Goal: Information Seeking & Learning: Learn about a topic

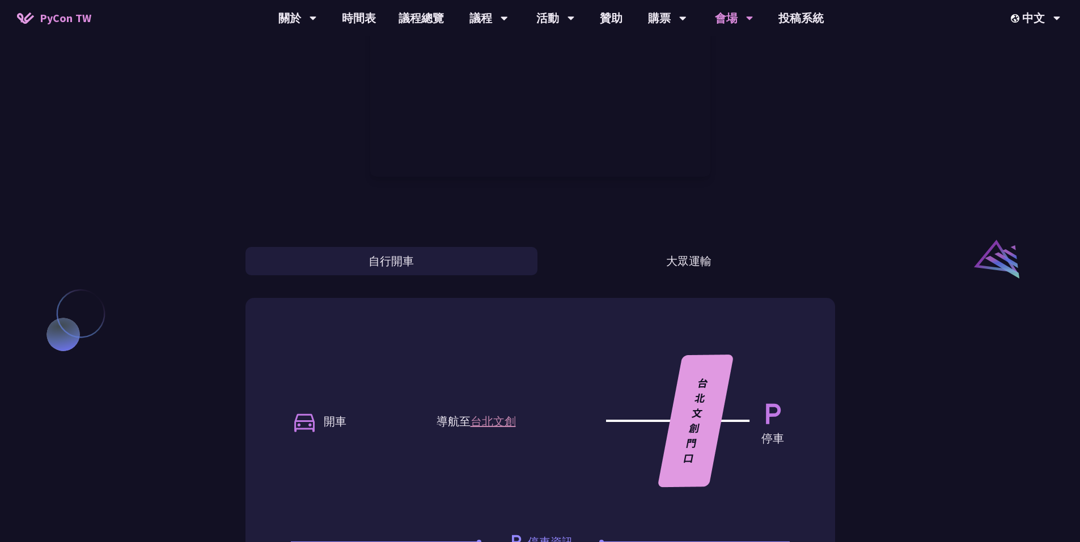
scroll to position [737, 0]
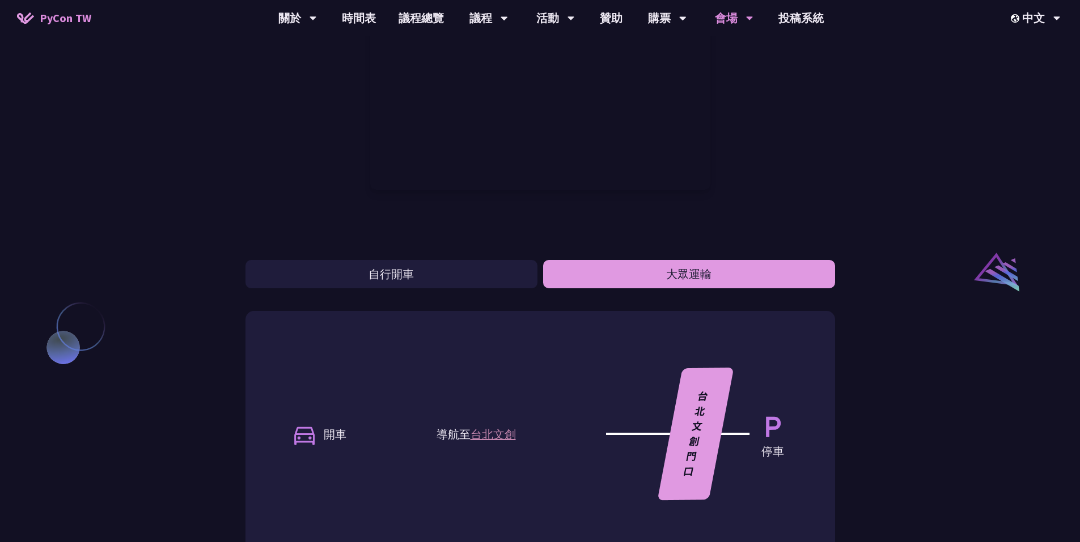
click at [698, 269] on button "大眾運輸" at bounding box center [689, 274] width 292 height 28
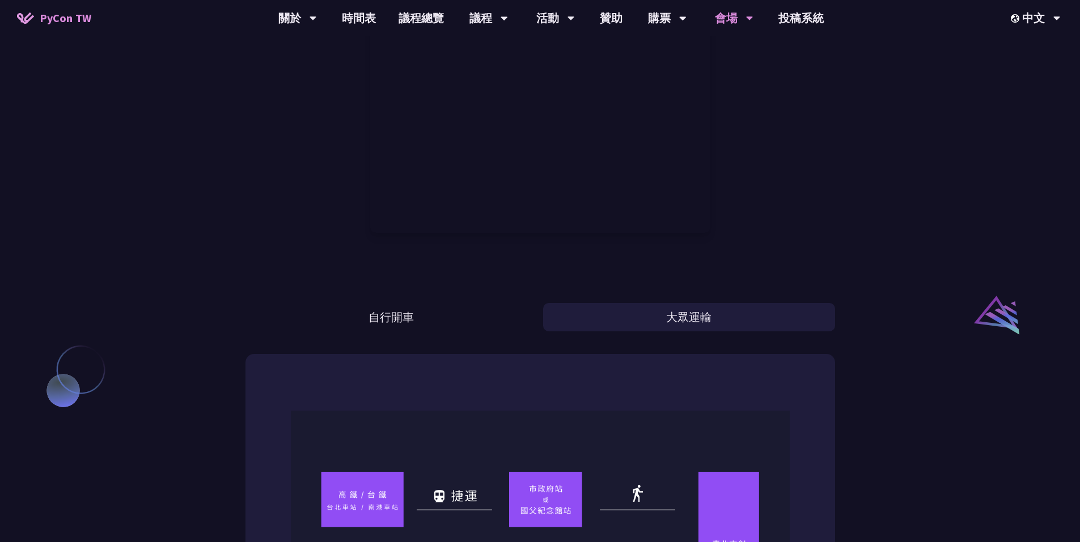
scroll to position [693, 0]
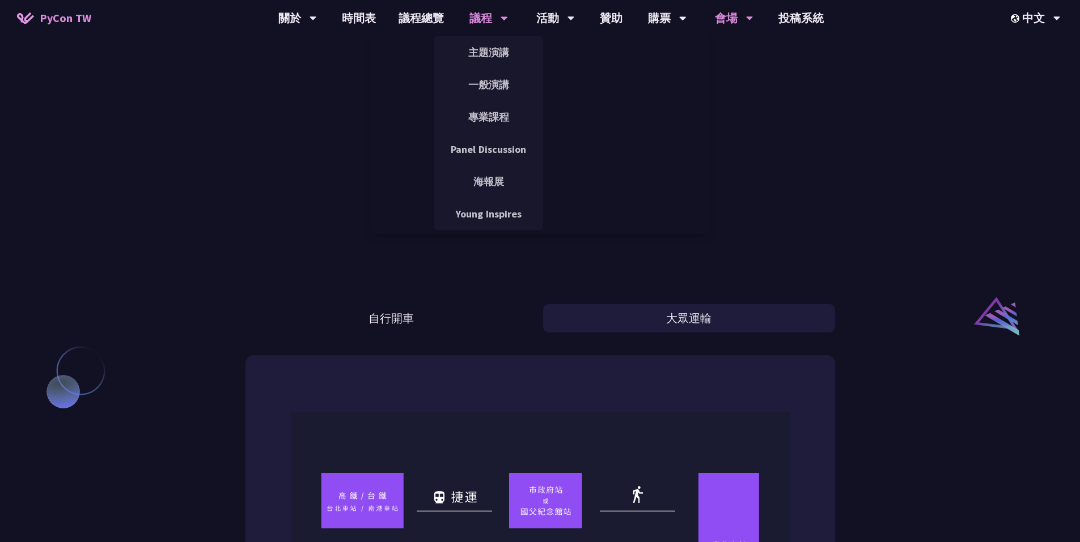
click at [481, 13] on div "議程" at bounding box center [488, 18] width 39 height 36
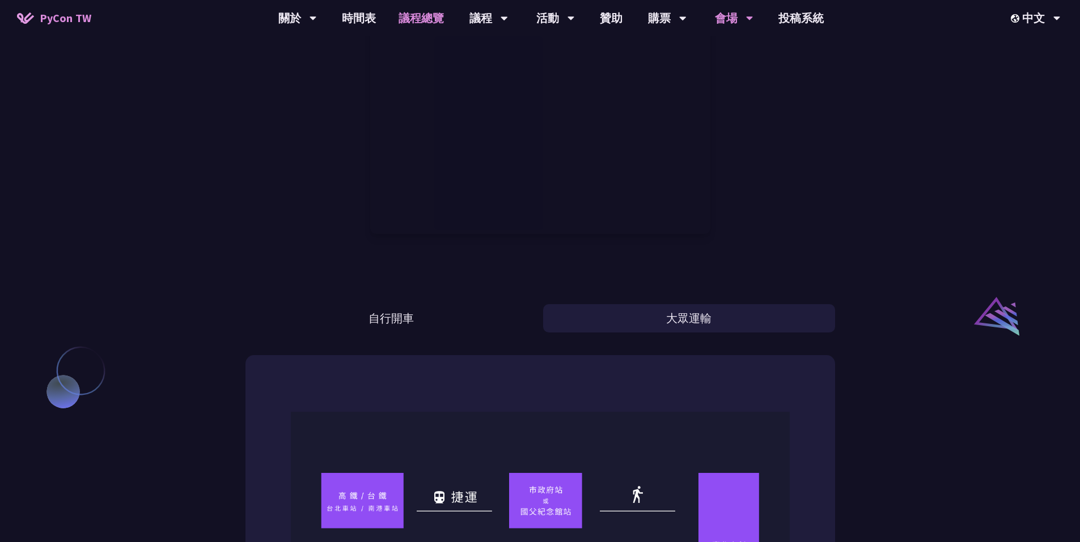
click at [435, 19] on link "議程總覽" at bounding box center [421, 18] width 68 height 36
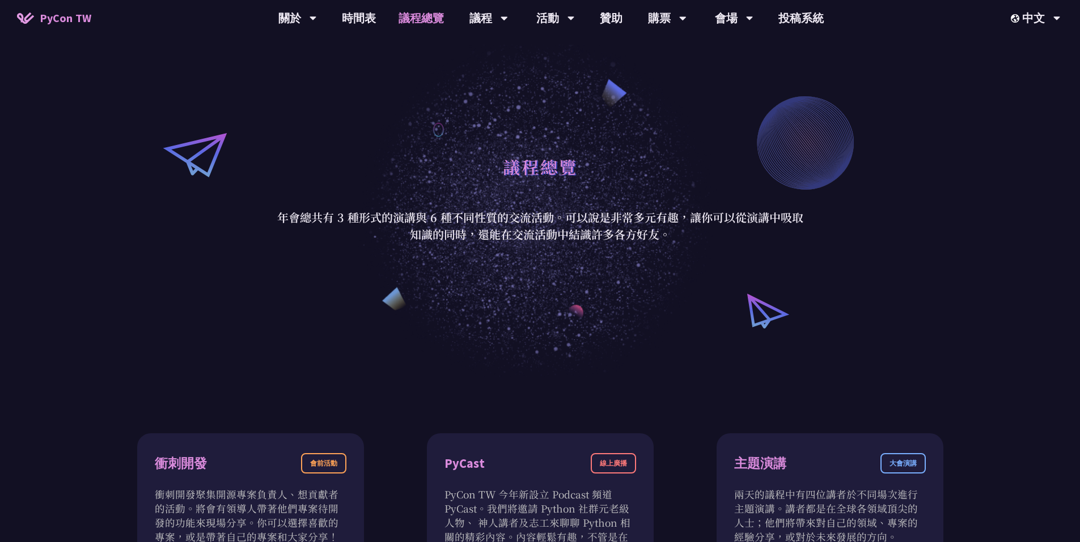
scroll to position [113, 0]
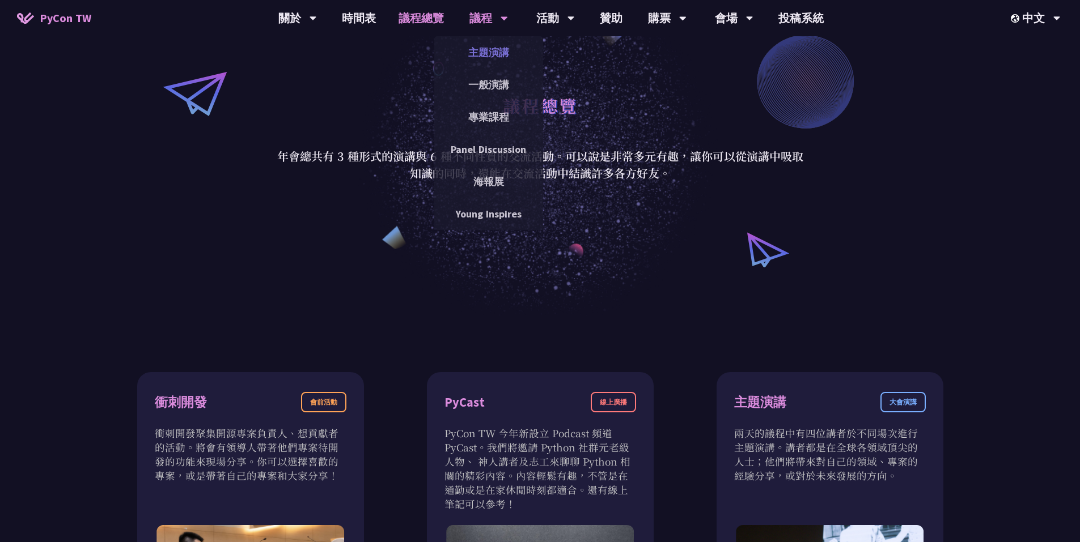
click at [483, 50] on link "主題演講" at bounding box center [488, 52] width 109 height 27
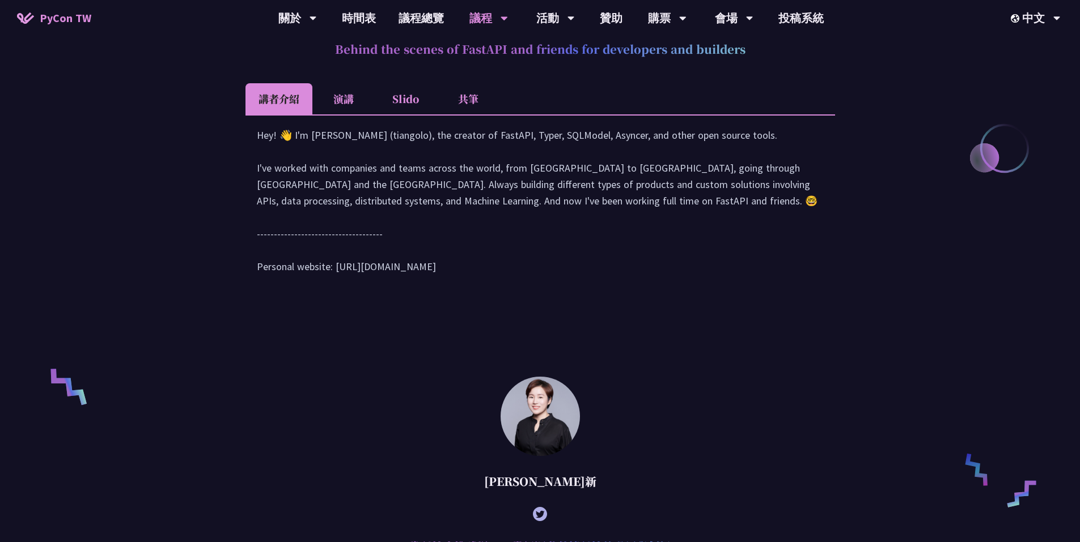
scroll to position [510, 0]
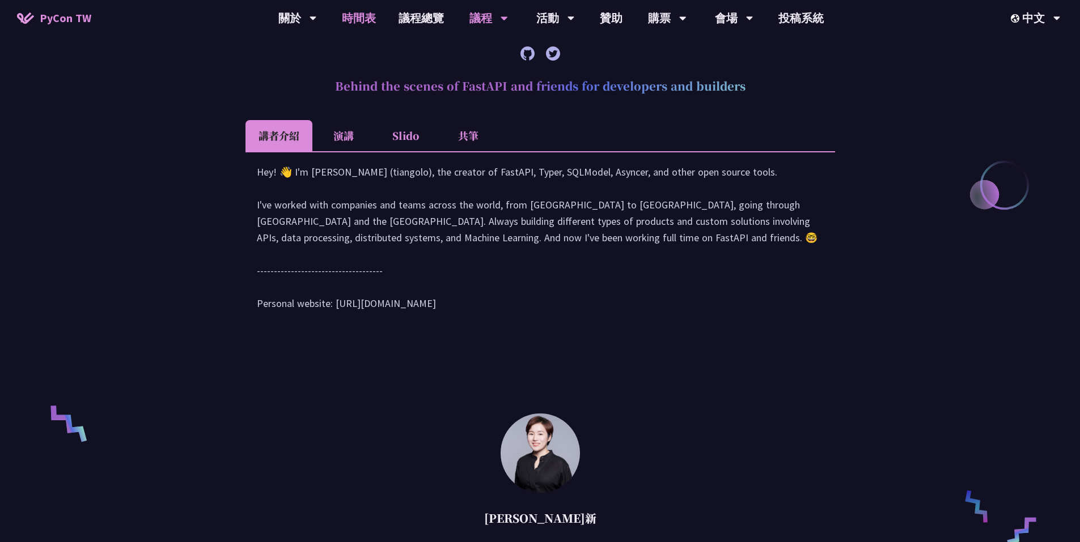
click at [364, 17] on link "時間表" at bounding box center [358, 18] width 57 height 36
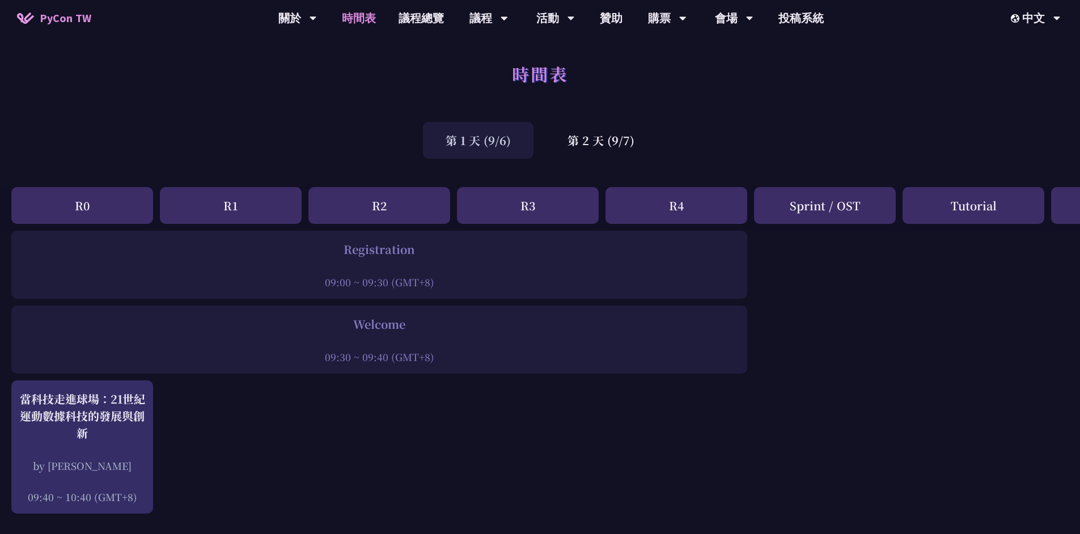
drag, startPoint x: 209, startPoint y: 257, endPoint x: 446, endPoint y: 366, distance: 260.4
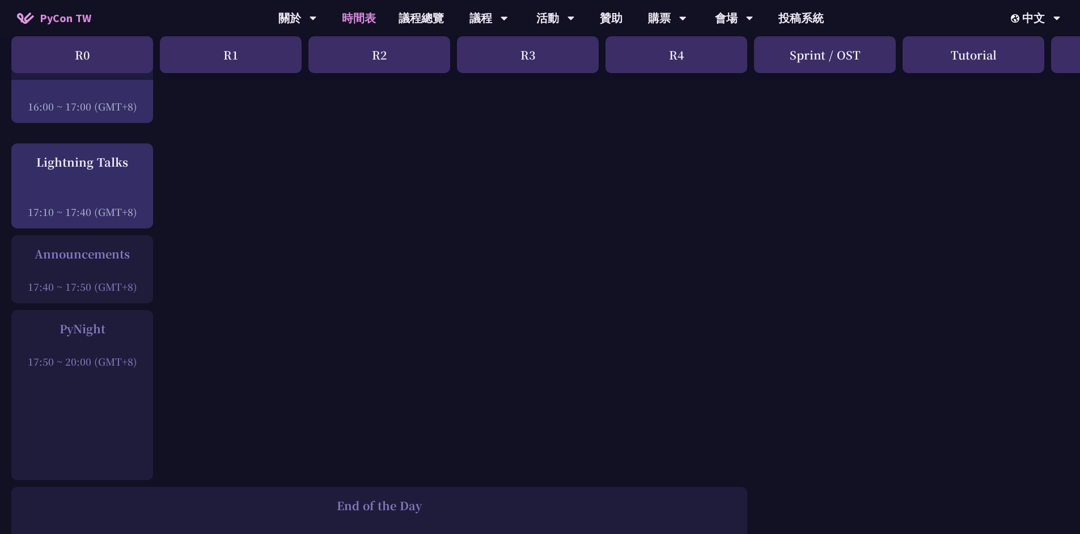
scroll to position [1474, 0]
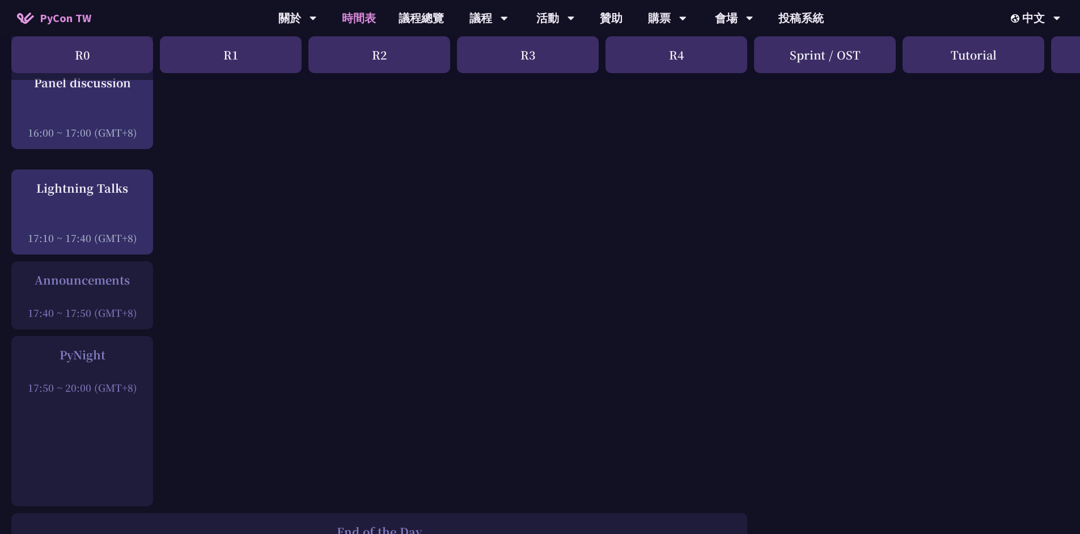
click at [140, 320] on div "17:40 ~ 17:50 (GMT+8)" at bounding box center [82, 313] width 130 height 14
copy div "Registration 09:00 ~ 09:30 (GMT+8) Welcome 09:30 ~ 09:40 (GMT+8) Lunch 12:00 ~ …"
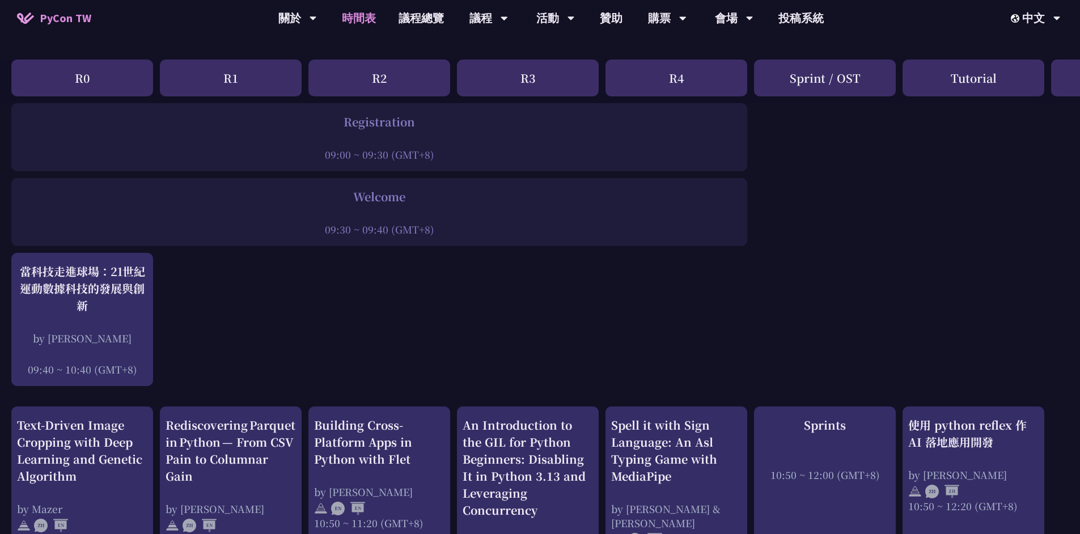
scroll to position [113, 0]
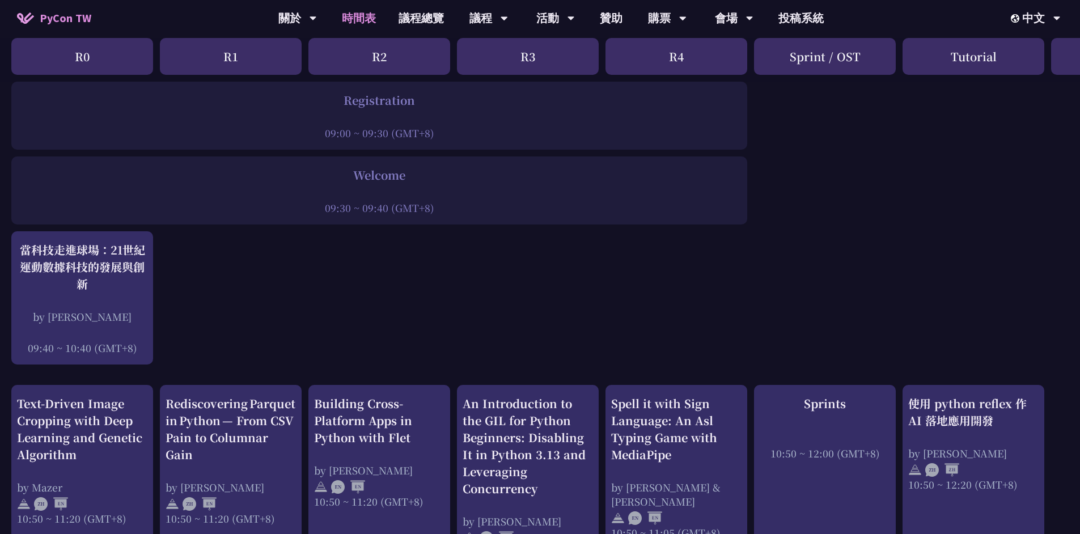
scroll to position [0, 0]
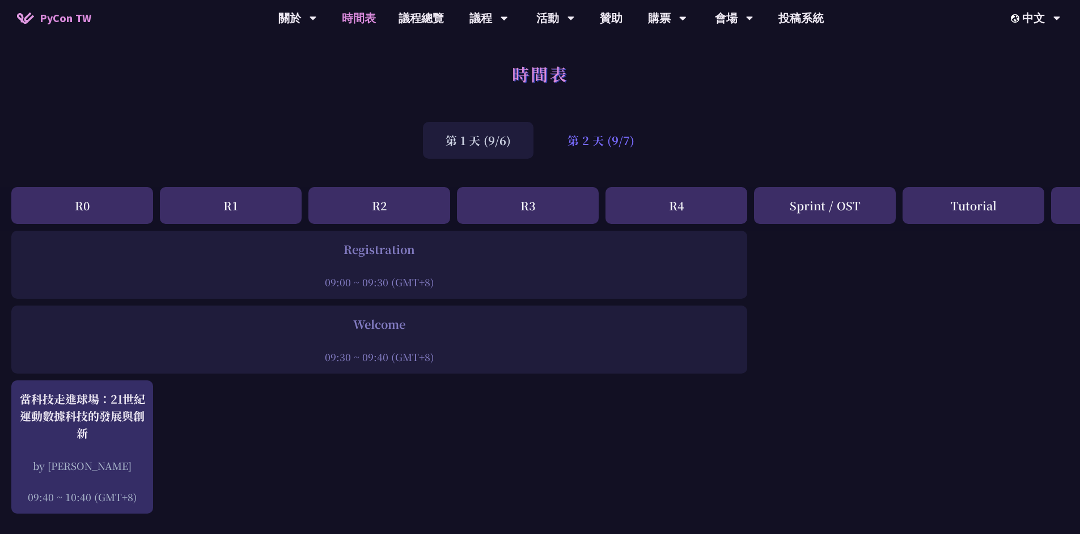
click at [606, 138] on div "第 2 天 (9/7)" at bounding box center [601, 140] width 112 height 37
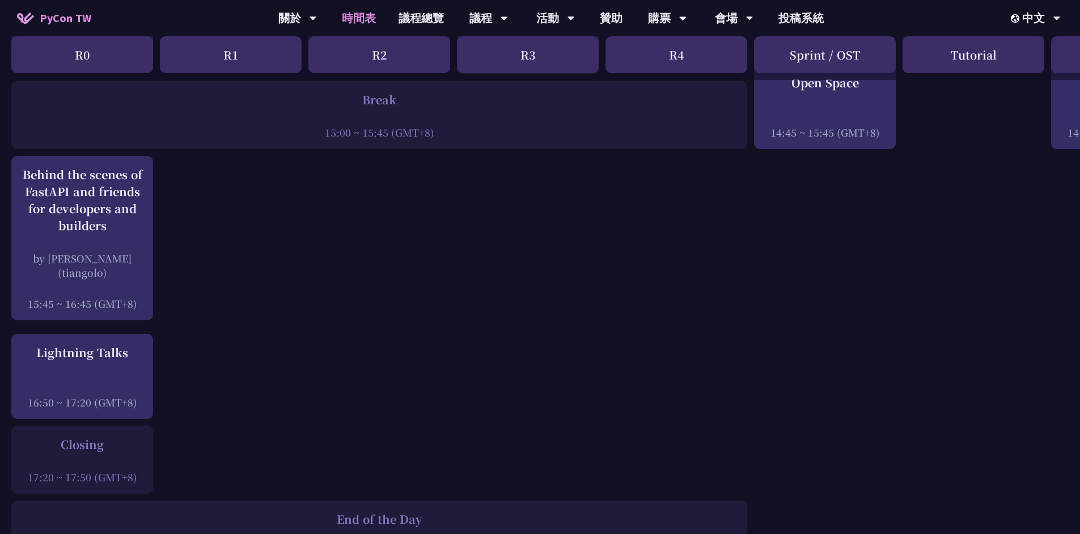
scroll to position [1415, 0]
click at [730, 50] on link "會場資訊" at bounding box center [733, 52] width 109 height 27
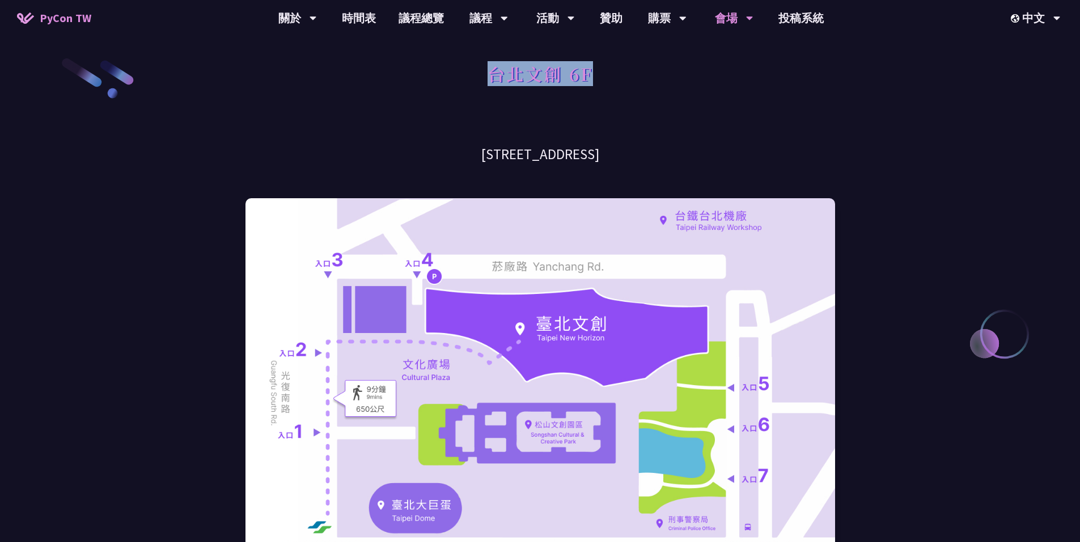
drag, startPoint x: 495, startPoint y: 77, endPoint x: 624, endPoint y: 80, distance: 129.3
click at [624, 80] on div "台北文創 6F" at bounding box center [539, 87] width 589 height 60
copy h1 "台北文創 6F"
drag, startPoint x: 446, startPoint y: 152, endPoint x: 638, endPoint y: 154, distance: 191.6
click at [638, 154] on h3 "[STREET_ADDRESS]" at bounding box center [539, 155] width 589 height 20
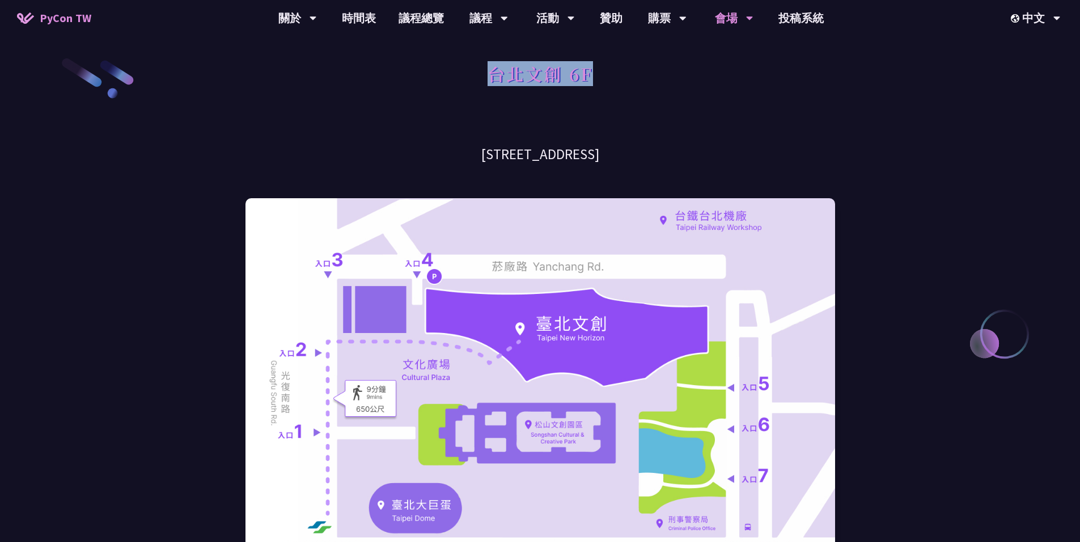
copy h3 "[STREET_ADDRESS]"
click at [410, 18] on link "議程總覽" at bounding box center [421, 18] width 68 height 36
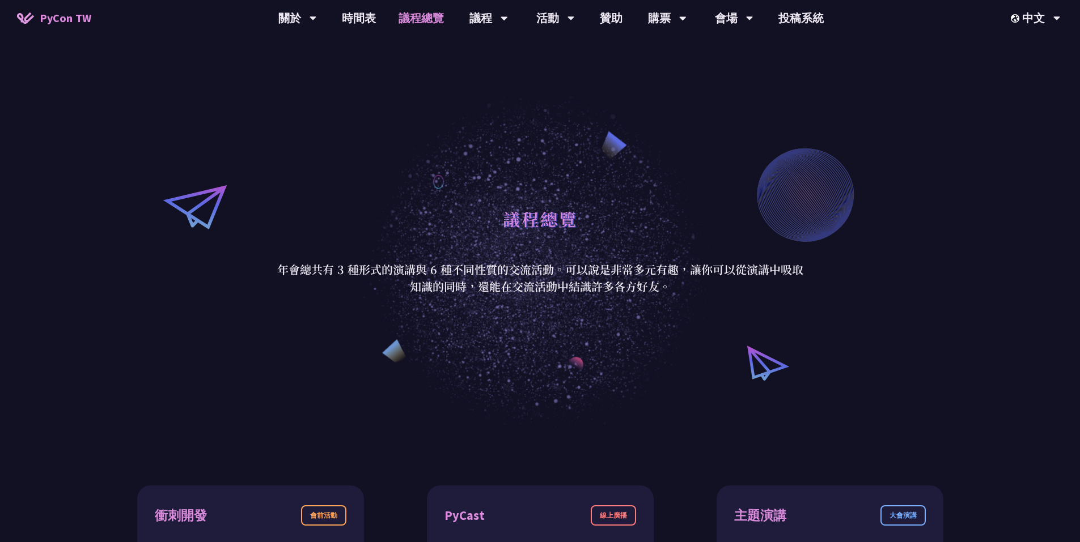
click at [938, 142] on div "議程總覽 年會總共有 3 種形式的演講與 6 種不同性質的交流活動。可以說是非常多元有趣，讓你可以從演講中吸取知識的同時，還能在交流活動中結識許多各方好友。" at bounding box center [540, 248] width 1080 height 361
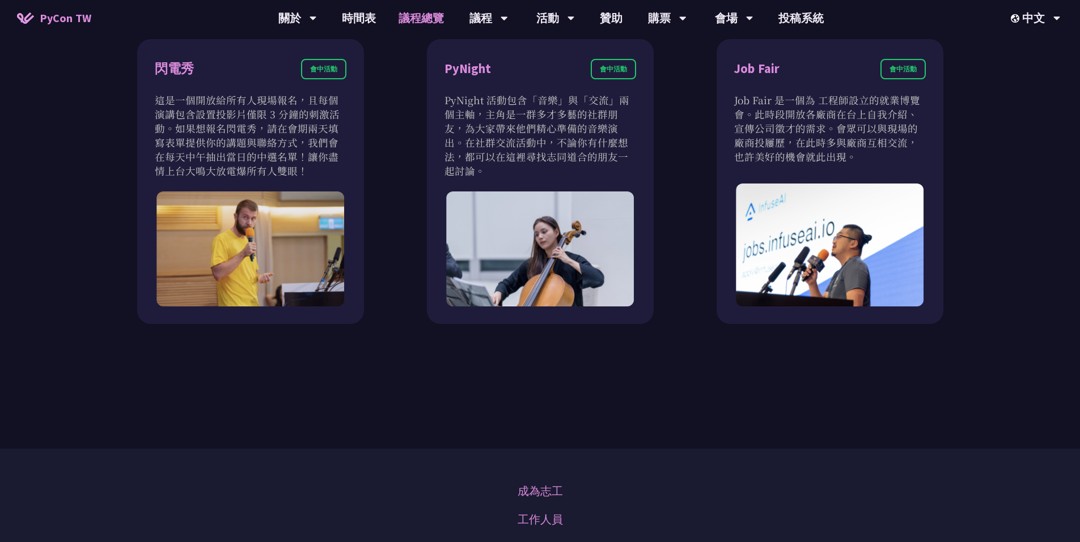
scroll to position [1077, 0]
